Goal: Task Accomplishment & Management: Use online tool/utility

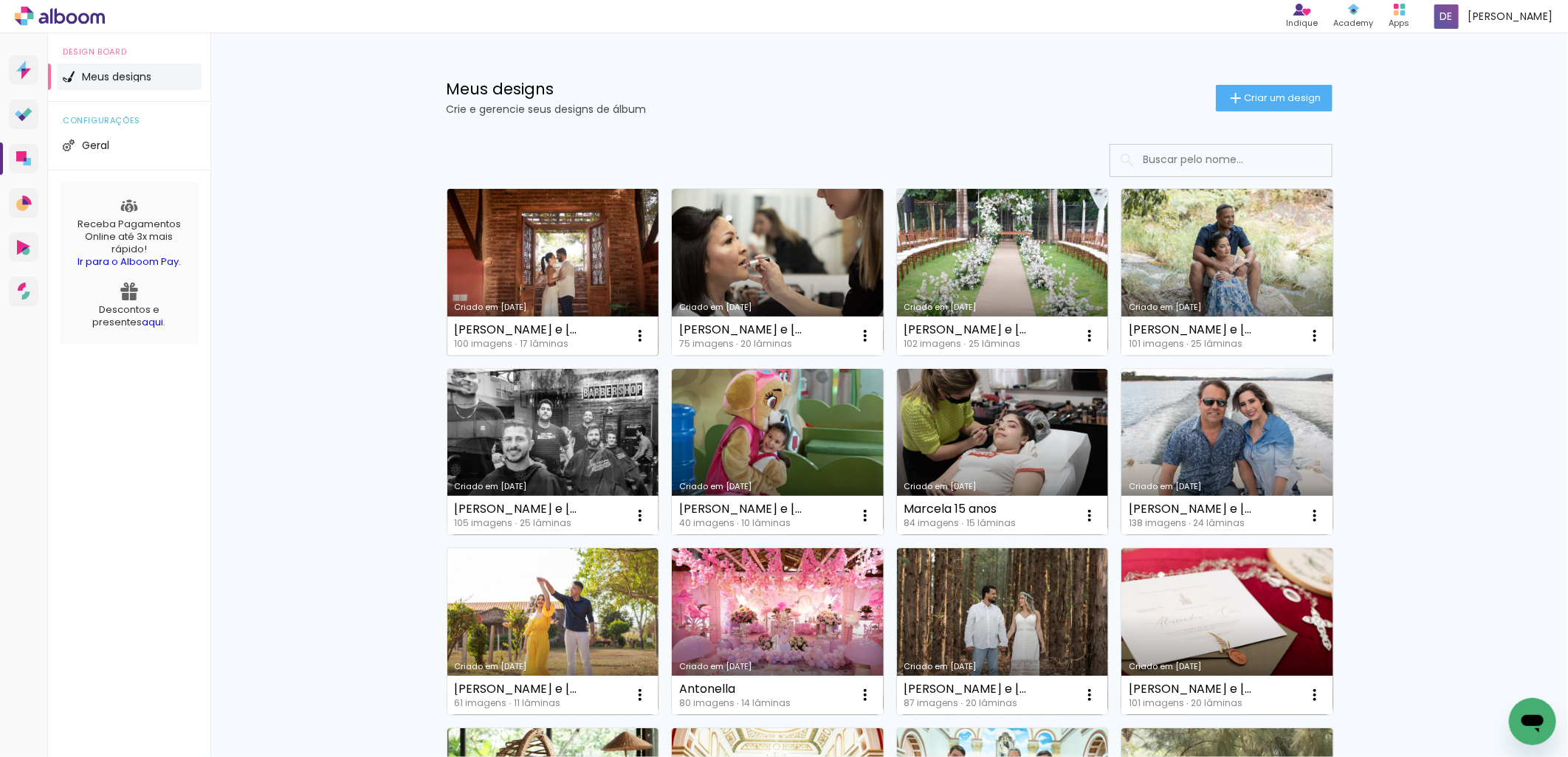
click at [552, 268] on link "Criado em [DATE]" at bounding box center [553, 272] width 212 height 166
